Goal: Transaction & Acquisition: Purchase product/service

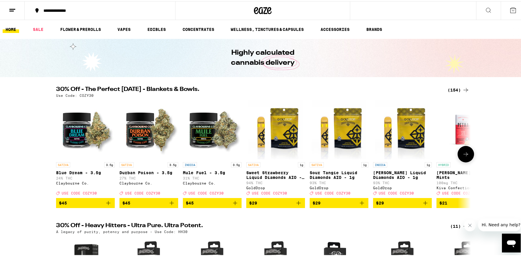
click at [157, 193] on div "SATIVA 3.5g Durban Poison - 3.5g 27% THC [PERSON_NAME] Co. Deal Created with Sk…" at bounding box center [149, 177] width 59 height 33
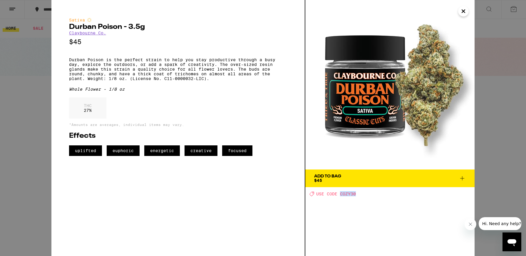
drag, startPoint x: 367, startPoint y: 194, endPoint x: 340, endPoint y: 193, distance: 27.6
click at [340, 193] on div "Deal Created with Sketch. USE CODE COZY30" at bounding box center [391, 193] width 165 height 5
copy span "COZY30"
click at [462, 178] on icon at bounding box center [462, 178] width 4 height 4
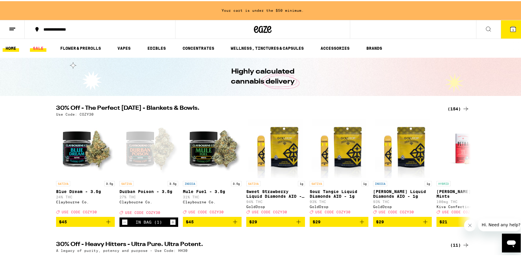
click at [38, 46] on link "SALE" at bounding box center [38, 46] width 16 height 7
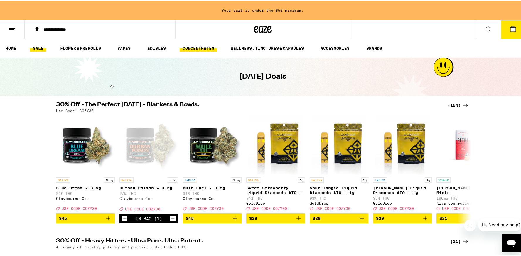
click at [186, 48] on link "CONCENTRATES" at bounding box center [199, 46] width 38 height 7
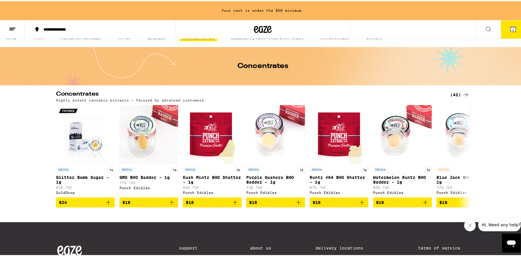
scroll to position [11, 0]
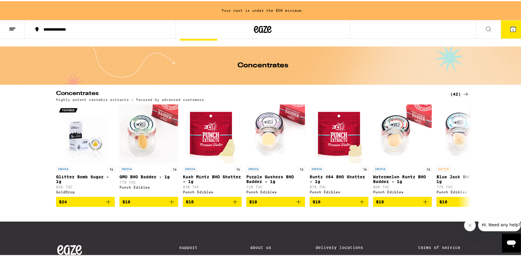
click at [457, 92] on div "(42)" at bounding box center [460, 92] width 19 height 7
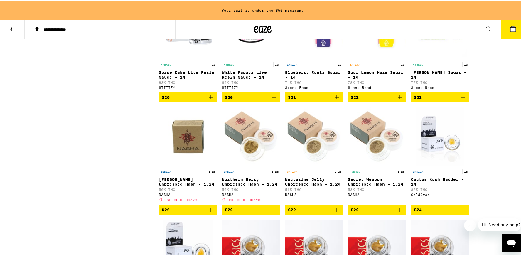
scroll to position [427, 0]
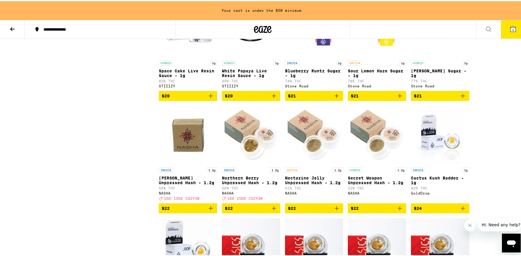
click at [312, 210] on span "$22" at bounding box center [314, 206] width 53 height 7
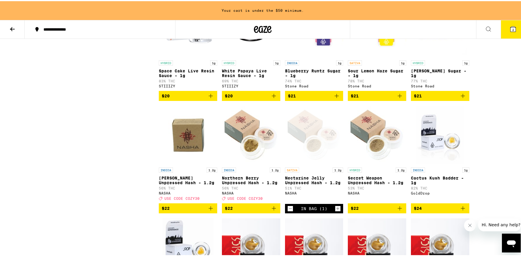
scroll to position [408, 0]
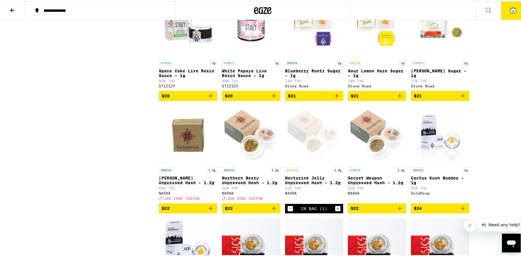
click at [510, 12] on icon at bounding box center [513, 9] width 7 height 7
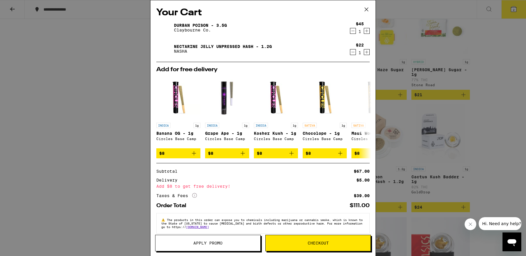
click at [217, 243] on span "Apply Promo" at bounding box center [207, 243] width 29 height 4
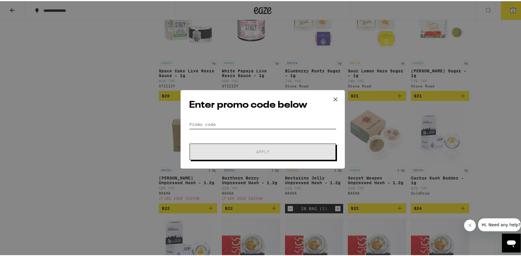
click at [214, 123] on input "Promo Code" at bounding box center [262, 123] width 147 height 9
paste input "COZY30"
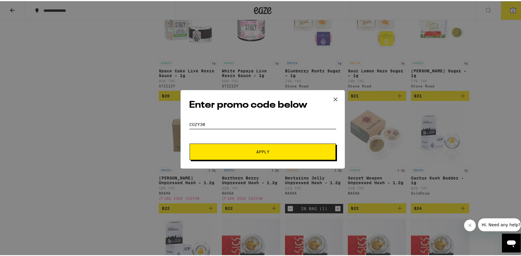
type input "COZY30"
click at [245, 149] on span "Apply" at bounding box center [263, 150] width 106 height 4
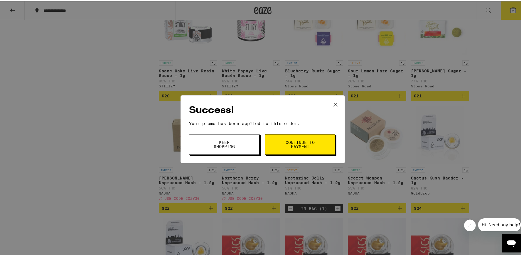
click at [247, 147] on button "Keep Shopping" at bounding box center [224, 143] width 71 height 21
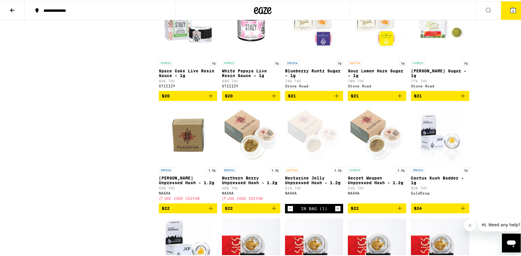
click at [511, 11] on icon at bounding box center [513, 8] width 5 height 5
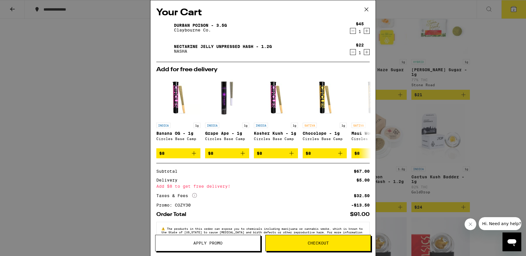
click at [222, 248] on button "Apply Promo" at bounding box center [207, 242] width 105 height 16
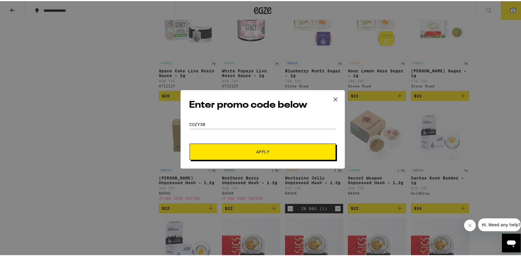
click at [240, 147] on button "Apply" at bounding box center [263, 150] width 146 height 16
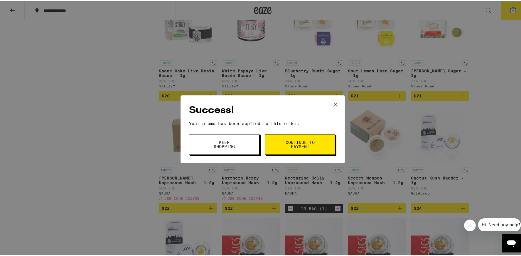
click at [311, 142] on span "Continue to payment" at bounding box center [300, 143] width 30 height 8
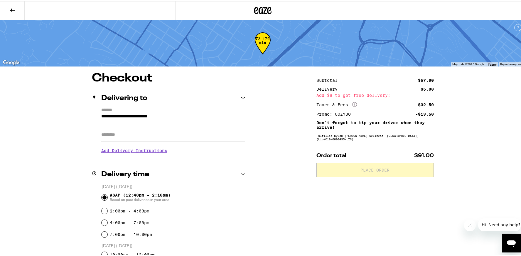
click at [18, 14] on button at bounding box center [12, 9] width 25 height 19
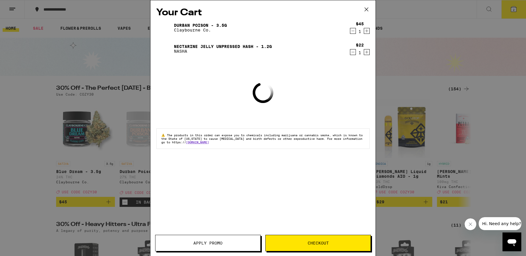
click at [368, 31] on div "Your Cart Durban Poison - 3.5g [PERSON_NAME] Co. $45 1 Nectarine Jelly Unpresse…" at bounding box center [262, 119] width 225 height 238
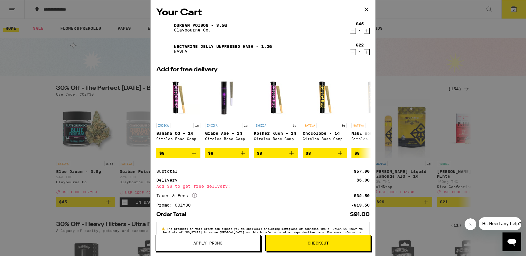
click at [364, 31] on icon "Increment" at bounding box center [366, 30] width 5 height 7
click at [348, 236] on button "Checkout" at bounding box center [317, 242] width 105 height 16
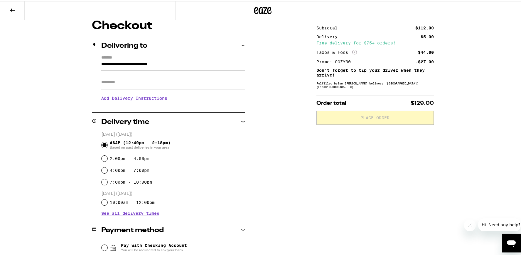
scroll to position [83, 0]
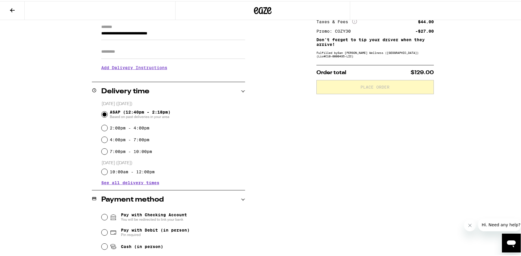
click at [150, 142] on div "4:00pm - 7:00pm" at bounding box center [174, 139] width 144 height 12
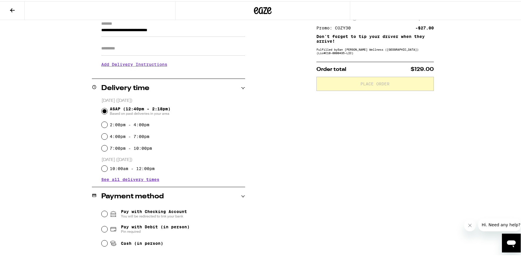
scroll to position [91, 0]
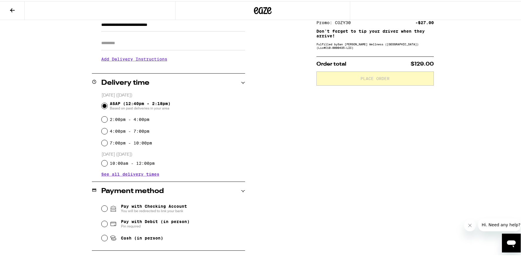
click at [172, 217] on div "Pay with Debit (in person) Pin required" at bounding box center [174, 222] width 144 height 15
click at [105, 225] on div "Pay with Debit (in person) Pin required" at bounding box center [174, 222] width 144 height 15
click at [104, 224] on input "Pay with Debit (in person) Pin required" at bounding box center [105, 222] width 6 height 6
radio input "true"
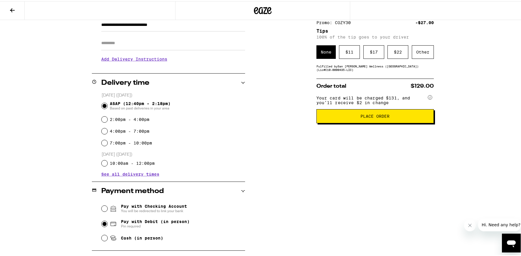
click at [394, 117] on span "Place Order" at bounding box center [376, 115] width 108 height 4
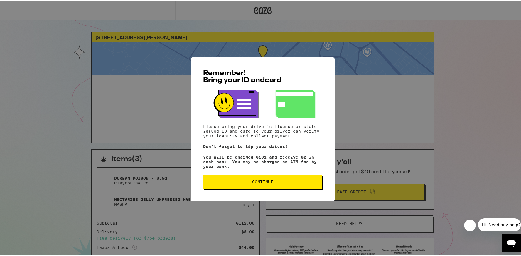
click at [262, 179] on div "Remember! Bring your ID and card Please bring your driver's license or state is…" at bounding box center [263, 128] width 144 height 144
click at [269, 182] on span "Continue" at bounding box center [262, 180] width 21 height 4
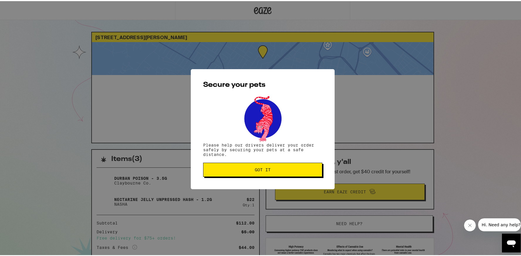
click at [299, 166] on button "Got it" at bounding box center [262, 168] width 119 height 14
